Goal: Task Accomplishment & Management: Use online tool/utility

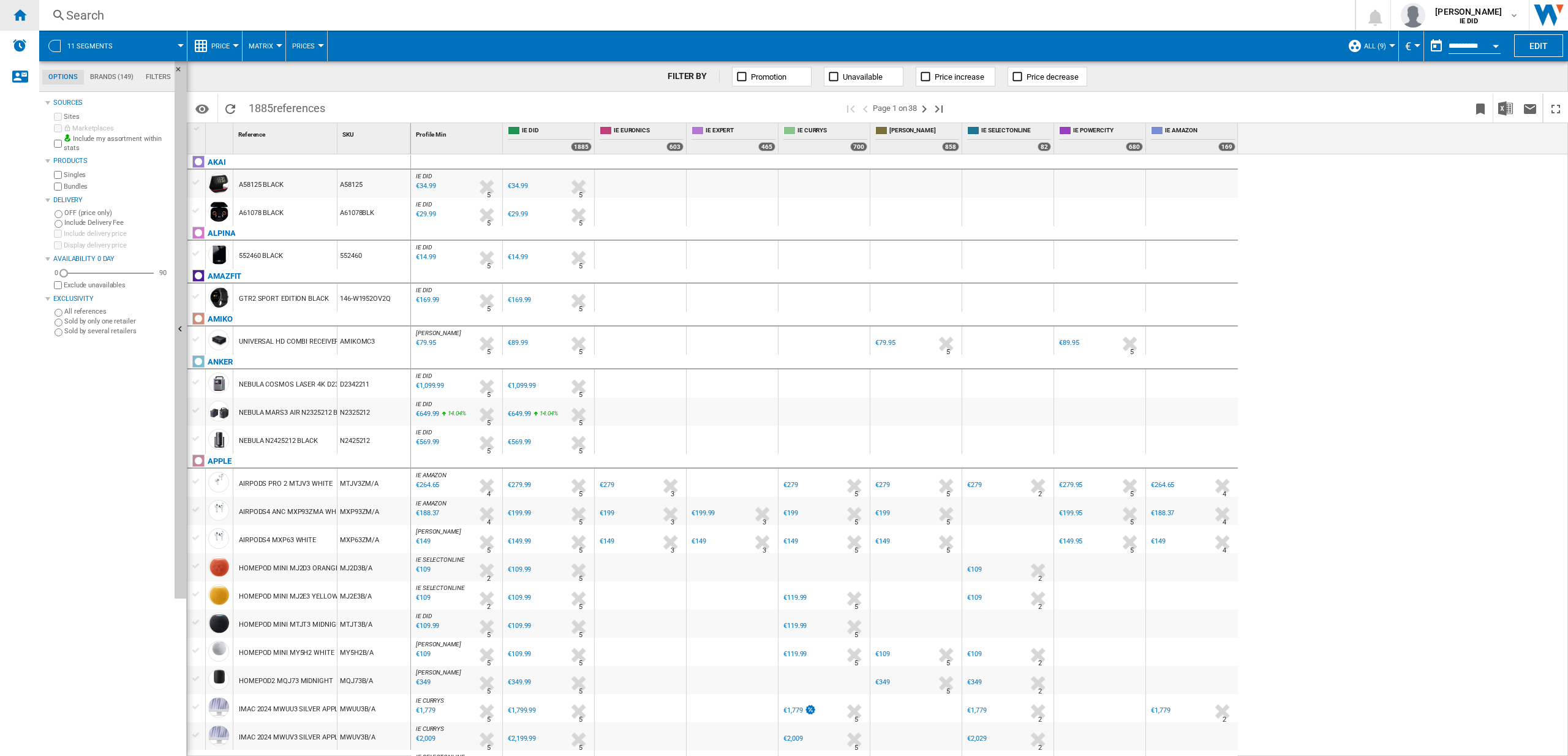
click at [23, 13] on ng-md-icon "Home" at bounding box center [20, 15] width 15 height 15
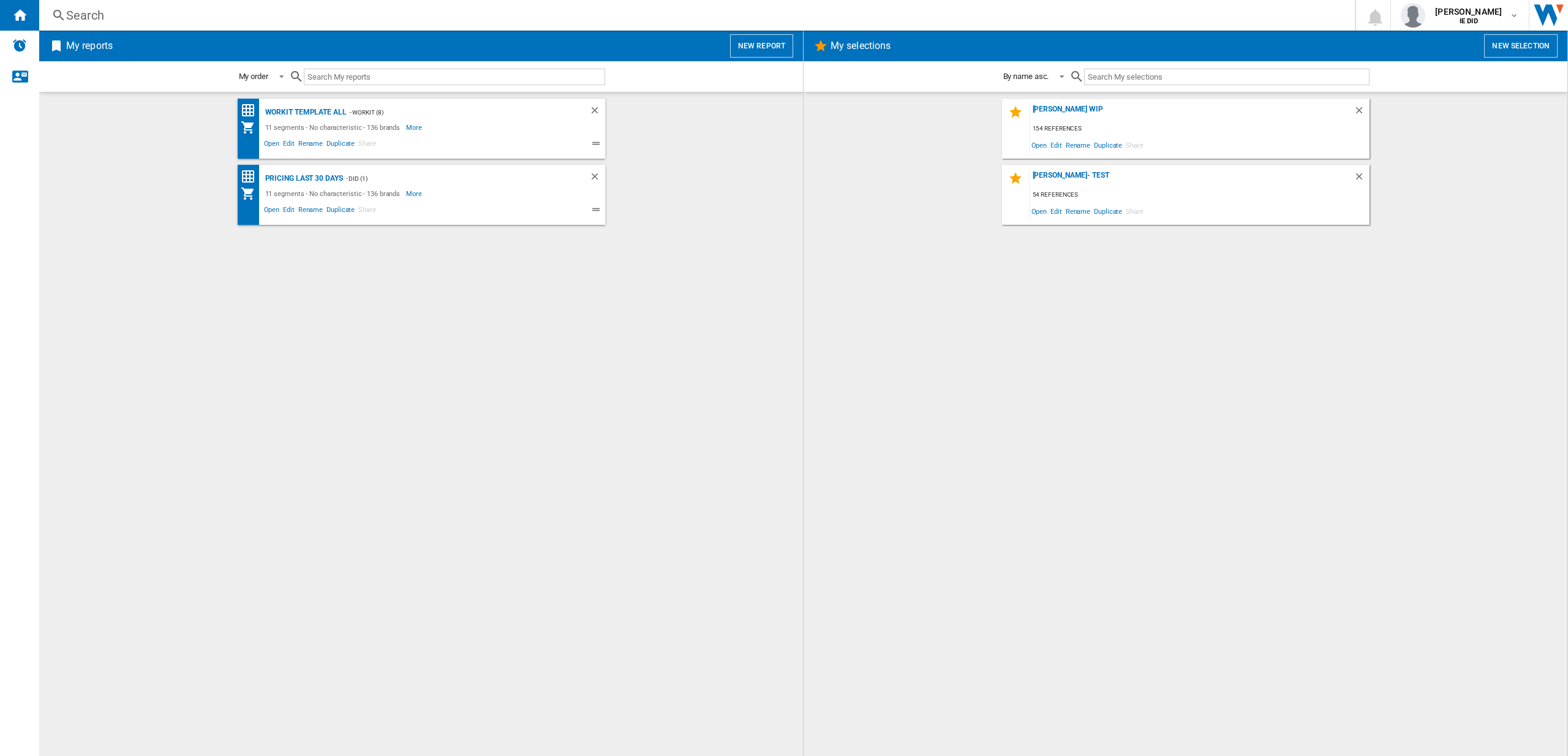
click at [766, 46] on button "New report" at bounding box center [761, 46] width 63 height 23
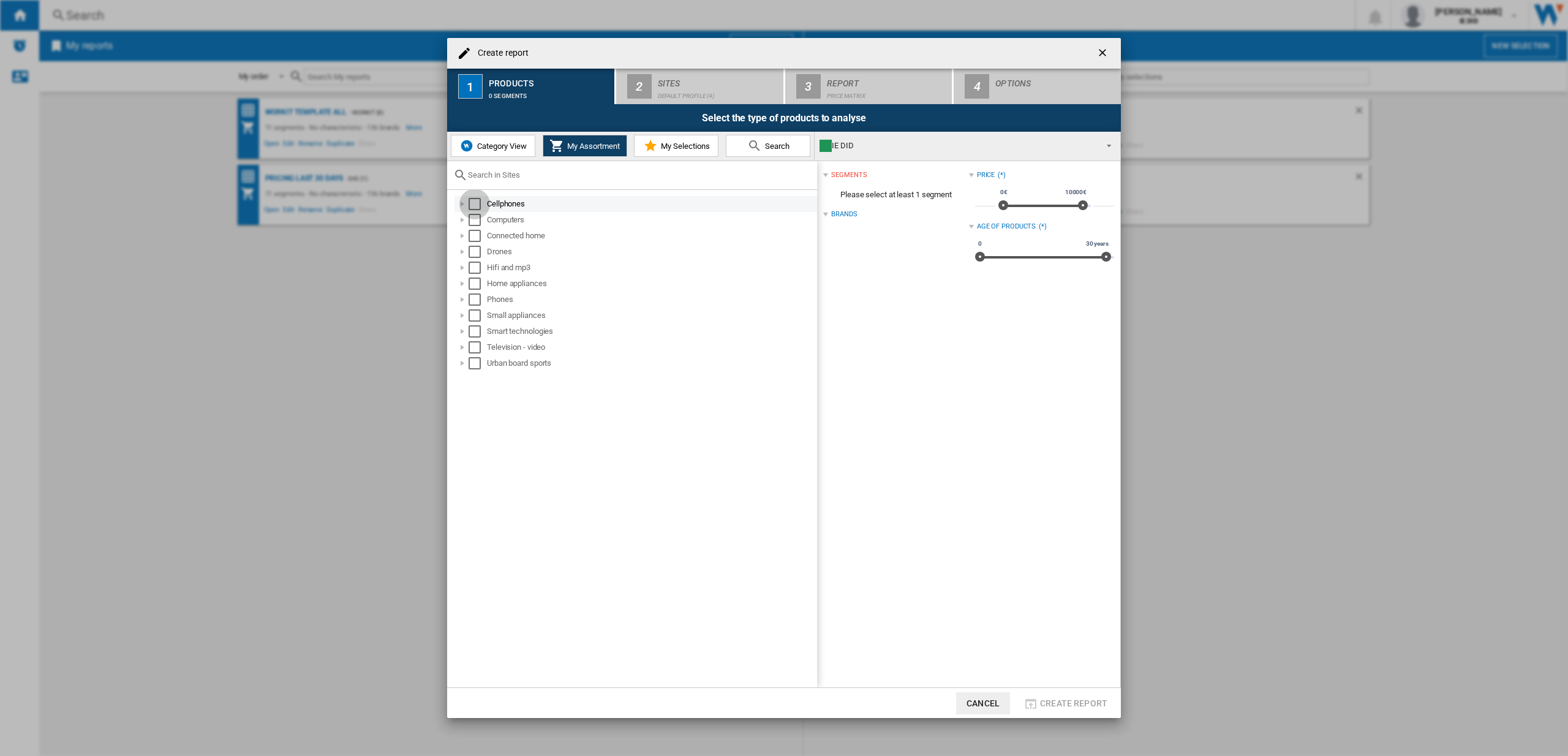
click at [474, 202] on div "Select" at bounding box center [475, 203] width 12 height 12
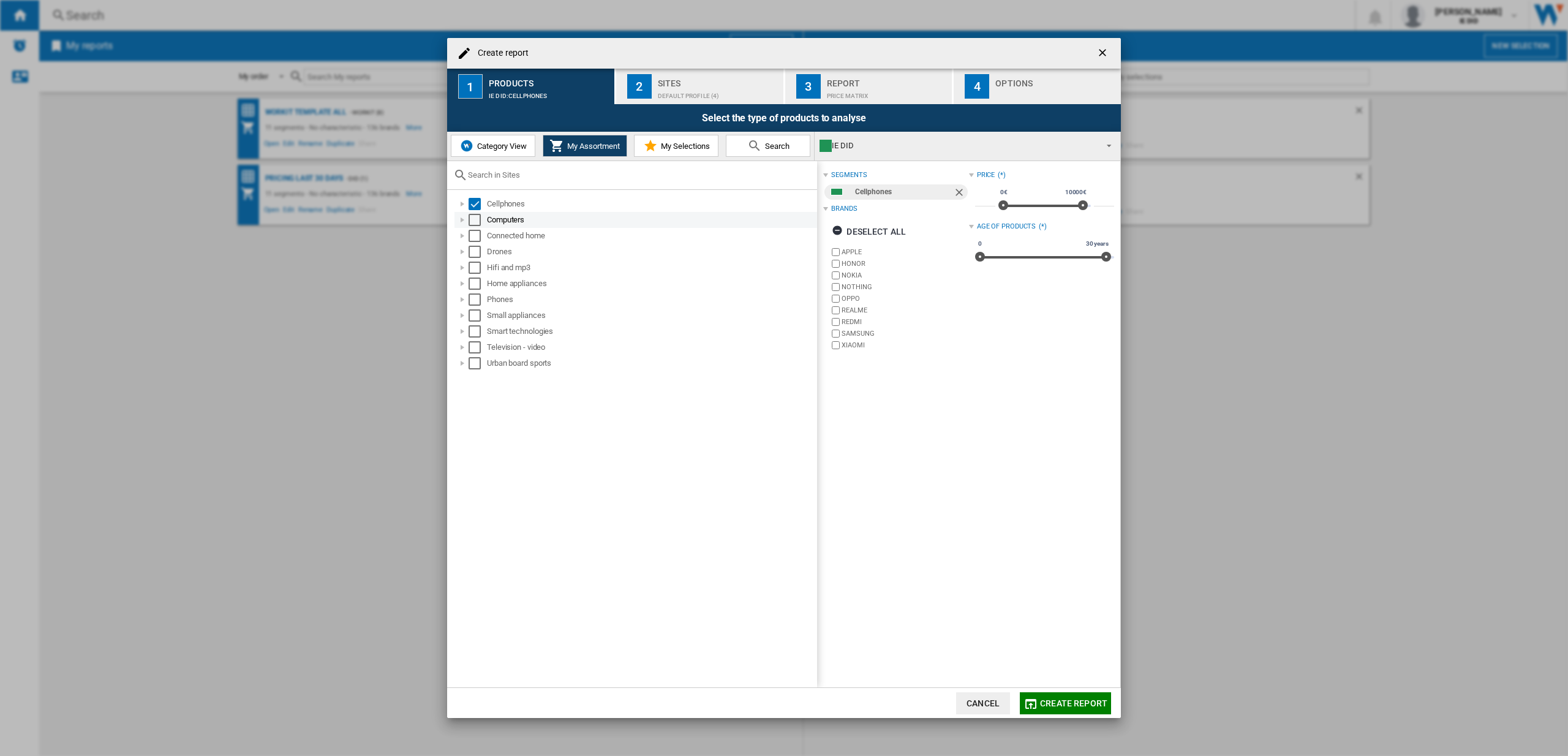
click at [476, 220] on div "Select" at bounding box center [475, 220] width 12 height 12
click at [476, 238] on div "Select" at bounding box center [475, 235] width 12 height 12
click at [474, 252] on div "Select" at bounding box center [475, 252] width 12 height 12
drag, startPoint x: 470, startPoint y: 271, endPoint x: 471, endPoint y: 286, distance: 15.0
click at [470, 271] on div "Select" at bounding box center [475, 267] width 12 height 12
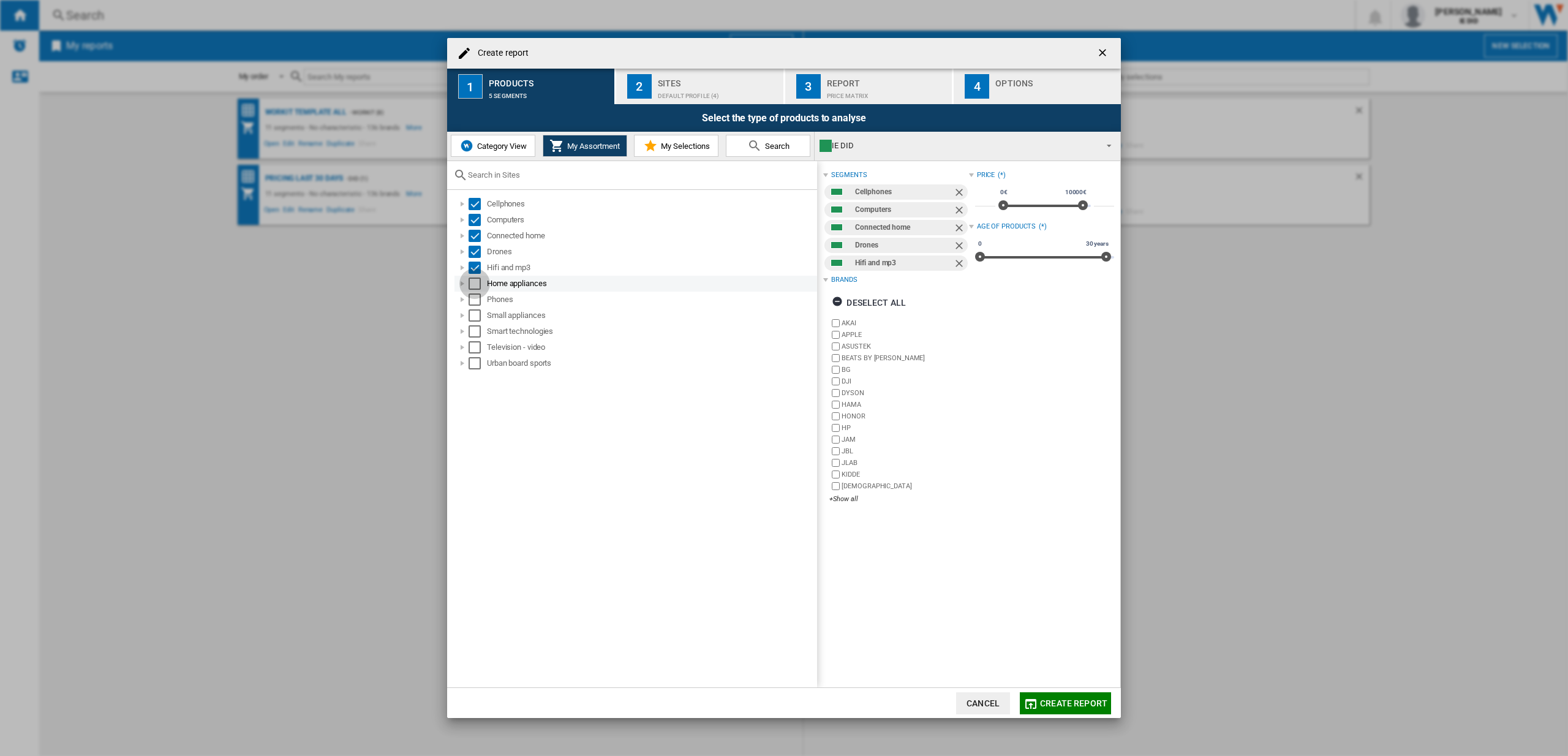
click at [478, 285] on div "Select" at bounding box center [475, 283] width 12 height 12
click at [476, 301] on div "Select" at bounding box center [475, 299] width 12 height 12
click at [474, 313] on div "Select" at bounding box center [475, 315] width 12 height 12
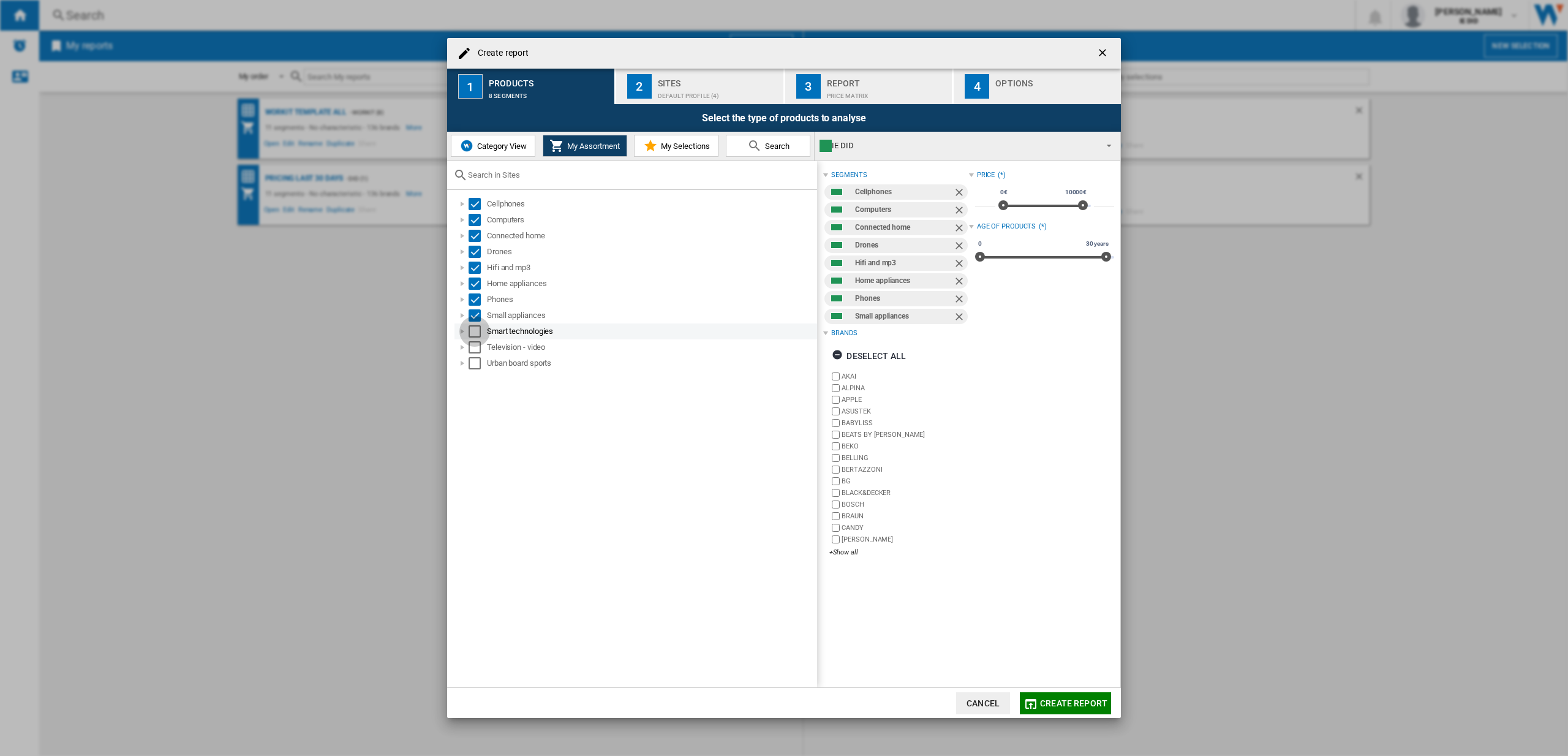
click at [473, 334] on div "Select" at bounding box center [475, 331] width 12 height 12
drag, startPoint x: 476, startPoint y: 346, endPoint x: 467, endPoint y: 366, distance: 21.9
click at [476, 346] on div "Select" at bounding box center [475, 347] width 12 height 12
click at [475, 364] on div "Select" at bounding box center [475, 363] width 12 height 12
click at [695, 87] on div "Default profile (4)" at bounding box center [718, 93] width 121 height 13
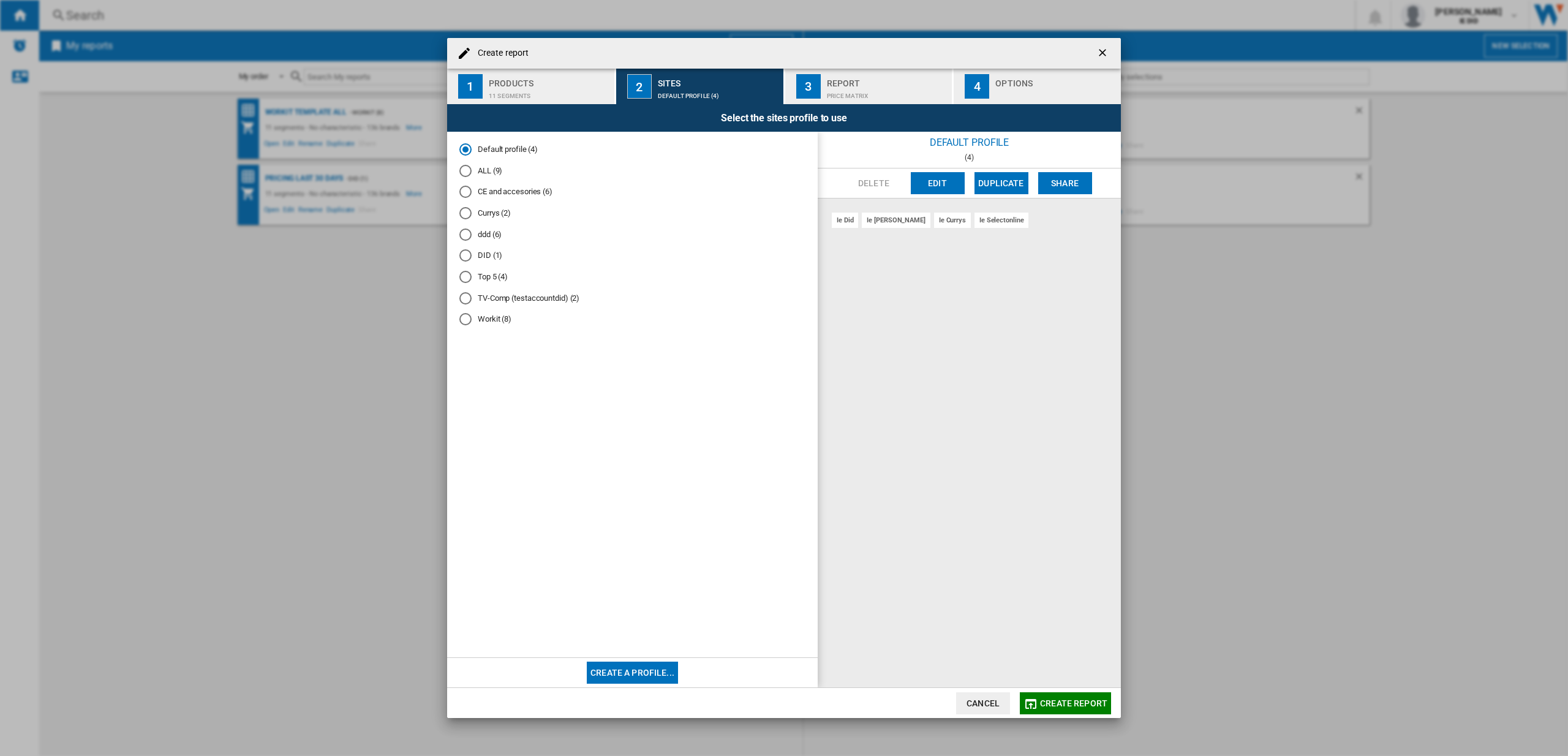
click at [465, 173] on div "ALL (9)" at bounding box center [465, 170] width 12 height 12
click at [1086, 714] on md-dialog-actions "Cancel Create report" at bounding box center [784, 702] width 674 height 30
click at [1087, 711] on button "Create report" at bounding box center [1065, 703] width 91 height 22
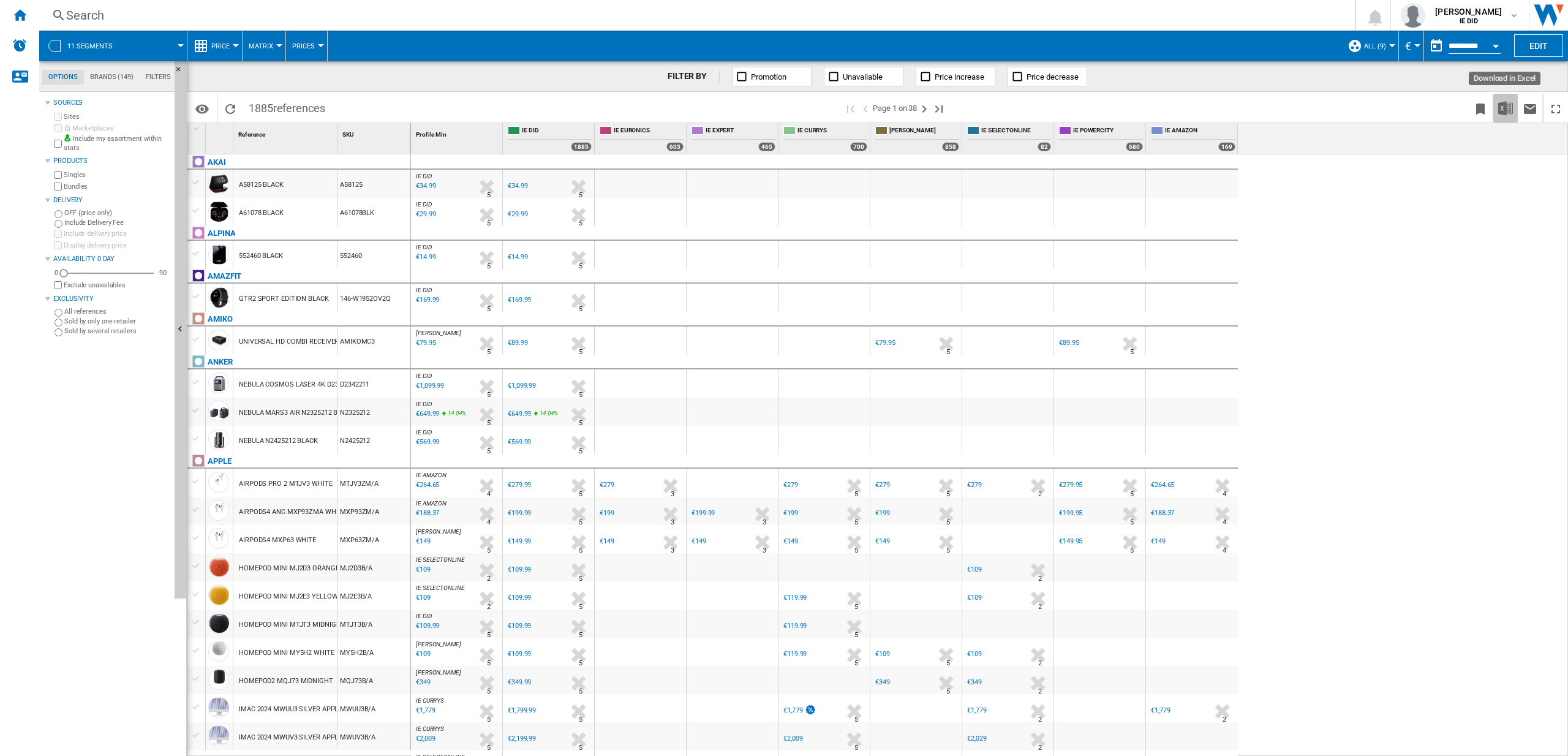
click at [1508, 113] on img "Download in Excel" at bounding box center [1505, 109] width 15 height 15
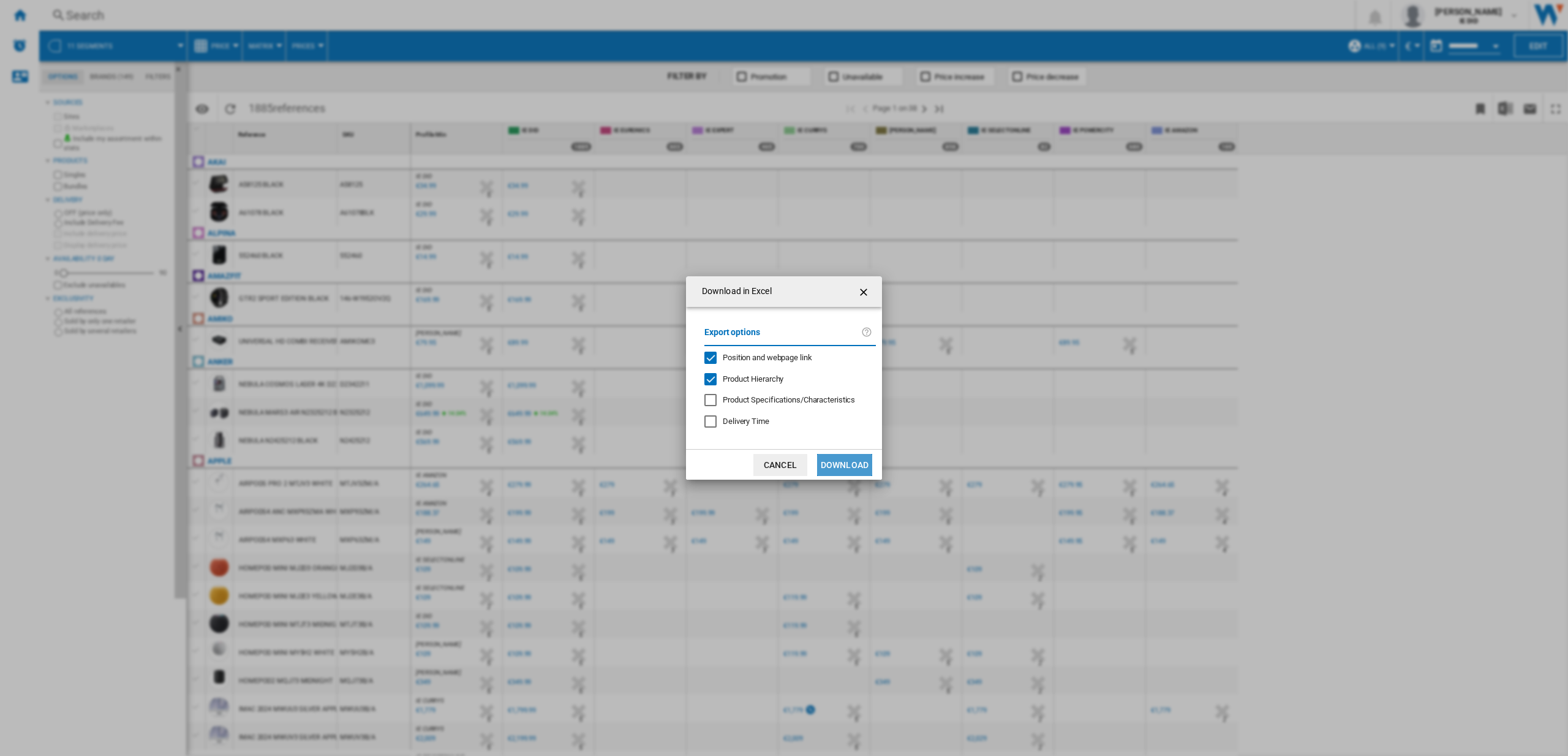
click at [847, 462] on button "Download" at bounding box center [844, 465] width 55 height 22
